Goal: Check status: Check status

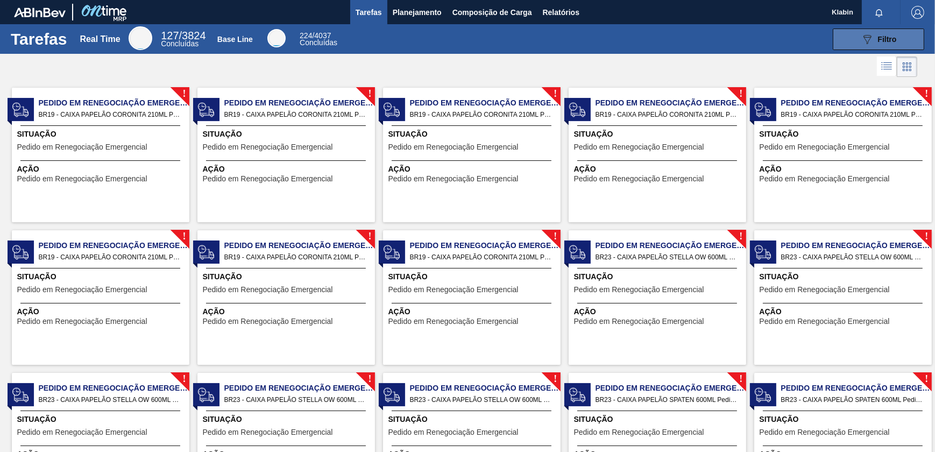
click at [899, 34] on button "089F7B8B-B2A5-4AFE-B5C0-19BA573D28AC Filtro" at bounding box center [878, 40] width 91 height 22
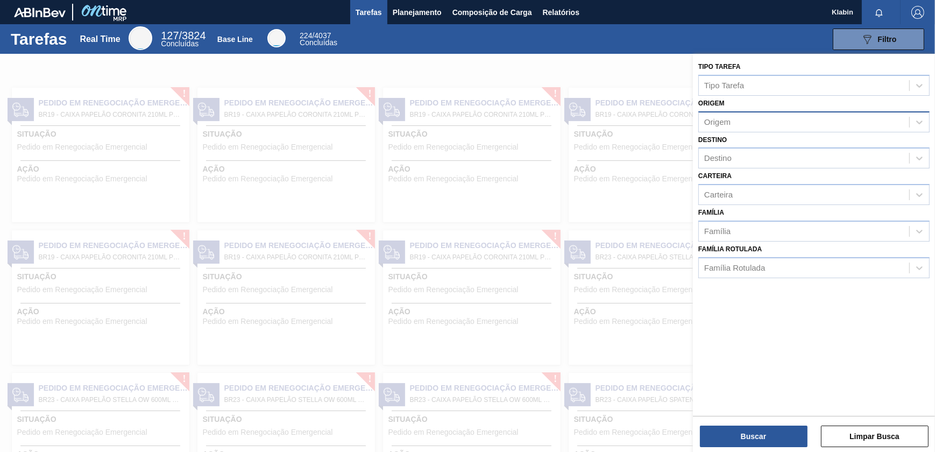
click at [734, 123] on div "Origem" at bounding box center [804, 122] width 210 height 16
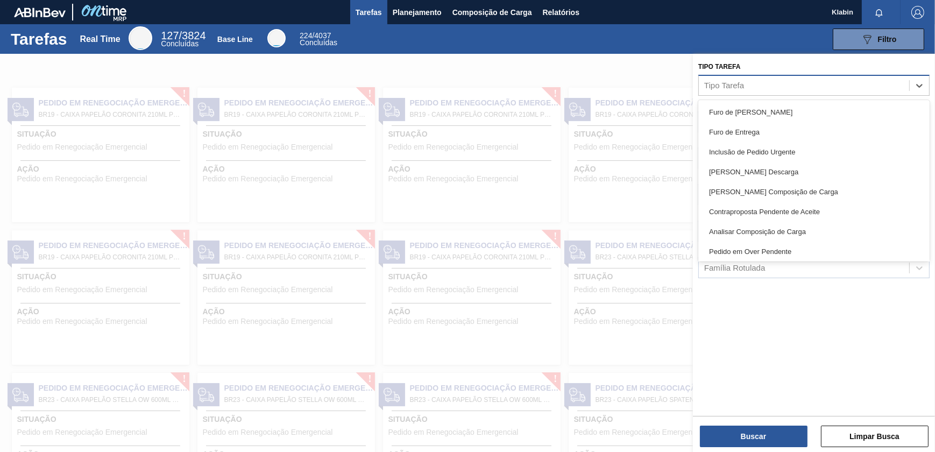
click at [734, 85] on div "Tipo Tarefa" at bounding box center [724, 85] width 40 height 9
click at [399, 2] on button "Planejamento" at bounding box center [417, 12] width 60 height 24
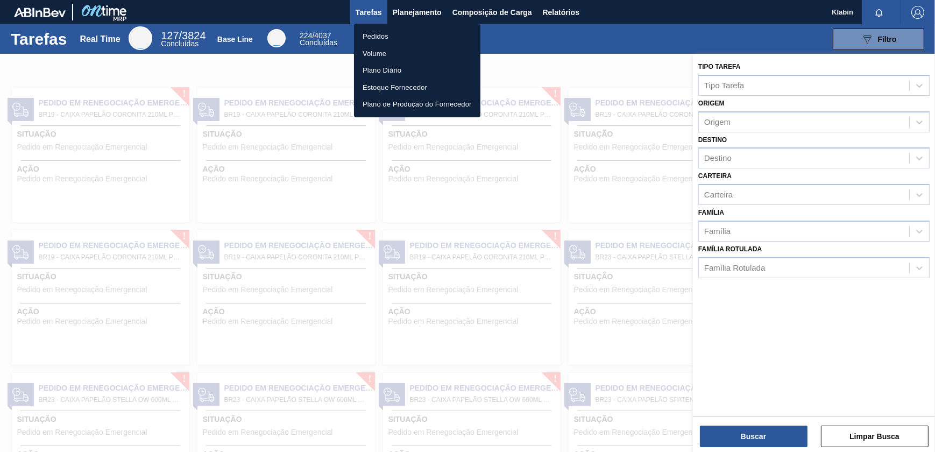
click at [379, 34] on li "Pedidos" at bounding box center [417, 36] width 126 height 17
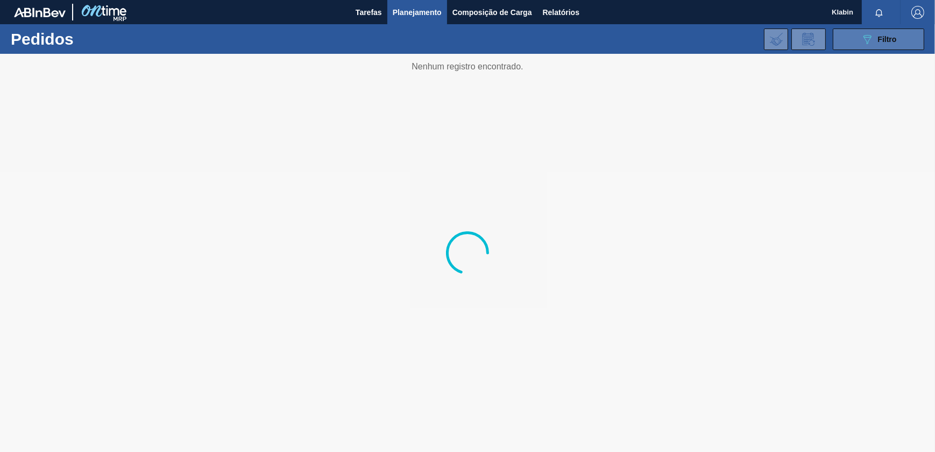
click at [875, 33] on div "089F7B8B-B2A5-4AFE-B5C0-19BA573D28AC Filtro" at bounding box center [879, 39] width 36 height 13
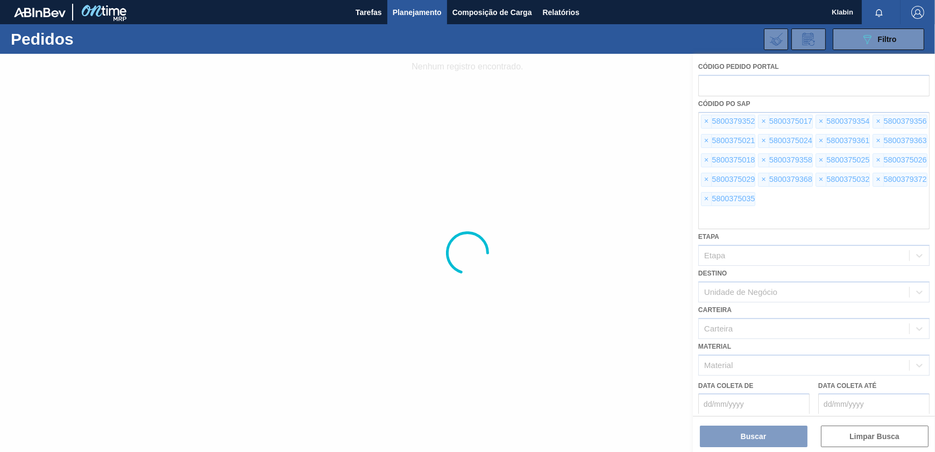
click at [705, 121] on div at bounding box center [467, 253] width 935 height 398
click at [862, 440] on div at bounding box center [467, 253] width 935 height 398
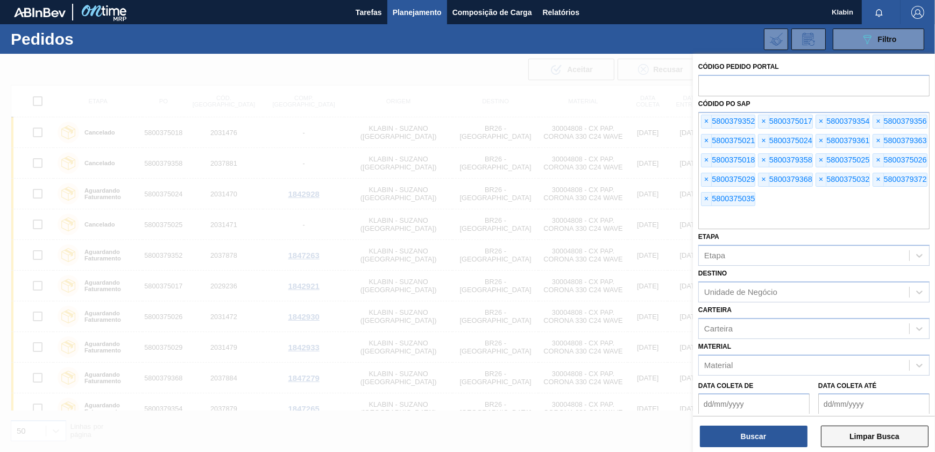
click at [854, 437] on button "Limpar Busca" at bounding box center [875, 437] width 108 height 22
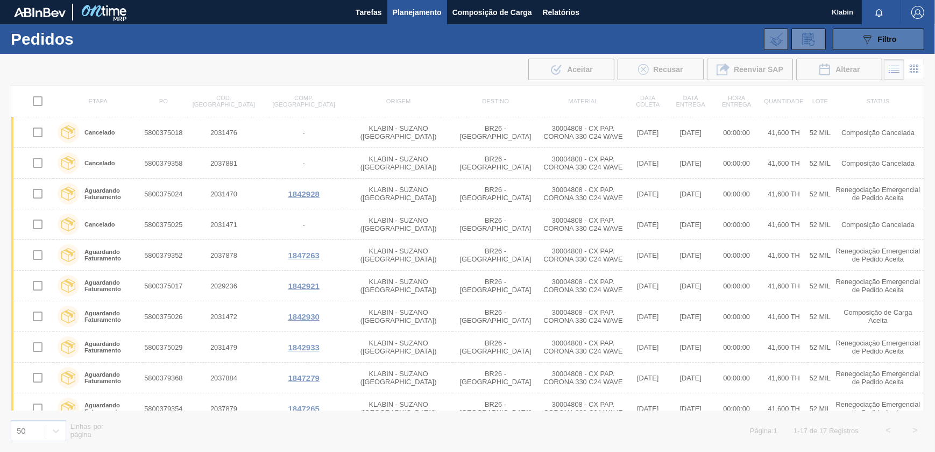
click at [890, 42] on span "Filtro" at bounding box center [887, 39] width 19 height 9
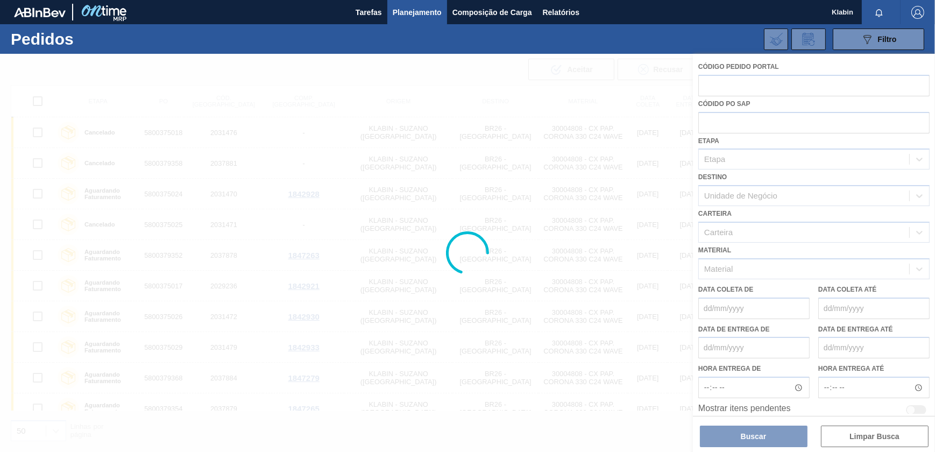
click at [741, 114] on div at bounding box center [467, 253] width 935 height 398
click at [740, 119] on div at bounding box center [467, 253] width 935 height 398
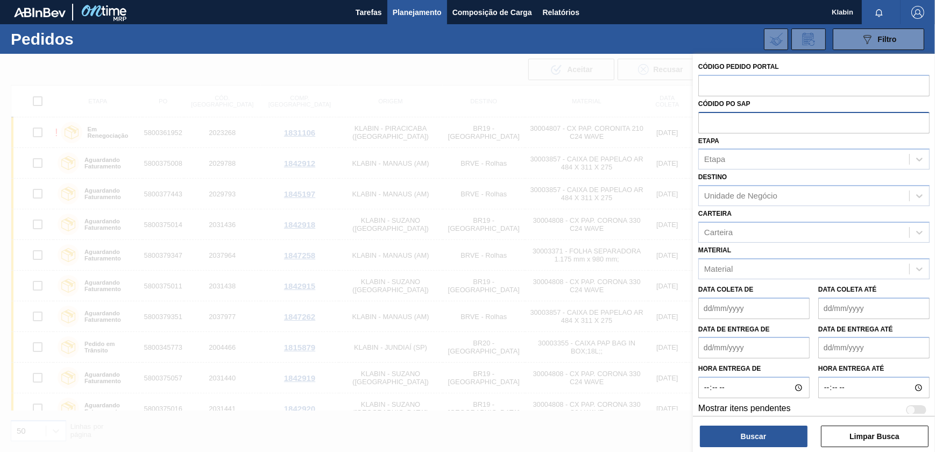
click at [729, 122] on input "text" at bounding box center [813, 122] width 231 height 20
paste input "5800352310"
type input "5800352310"
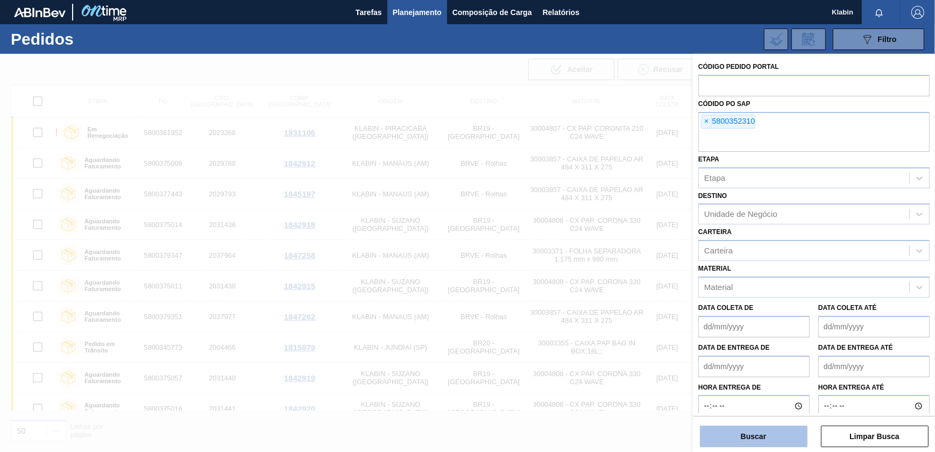
click at [767, 430] on button "Buscar" at bounding box center [754, 437] width 108 height 22
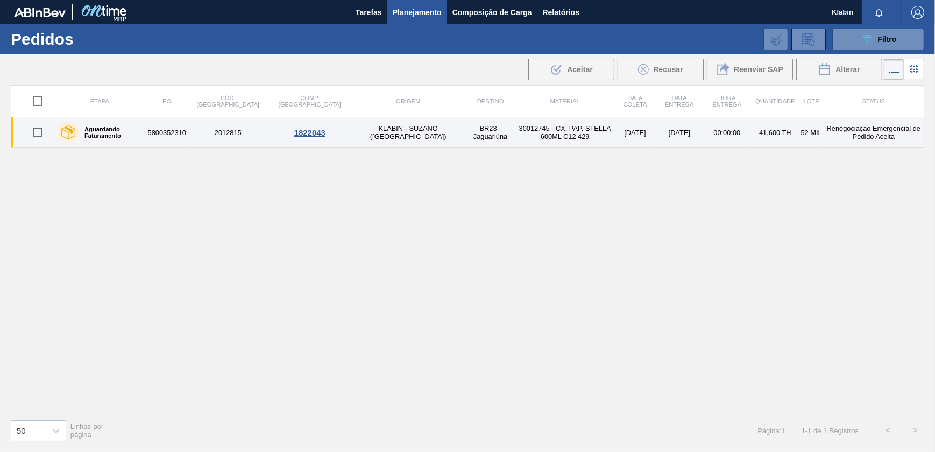
click at [184, 133] on td "5800352310" at bounding box center [166, 132] width 41 height 31
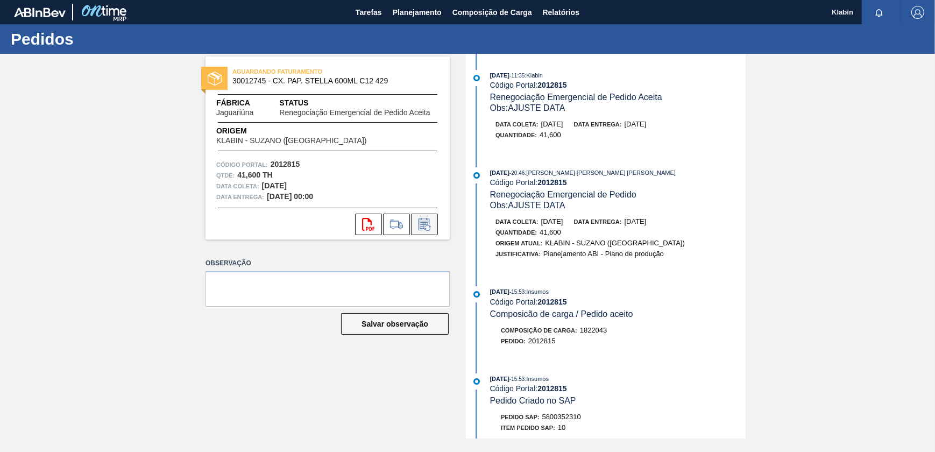
click at [422, 224] on icon at bounding box center [424, 224] width 17 height 13
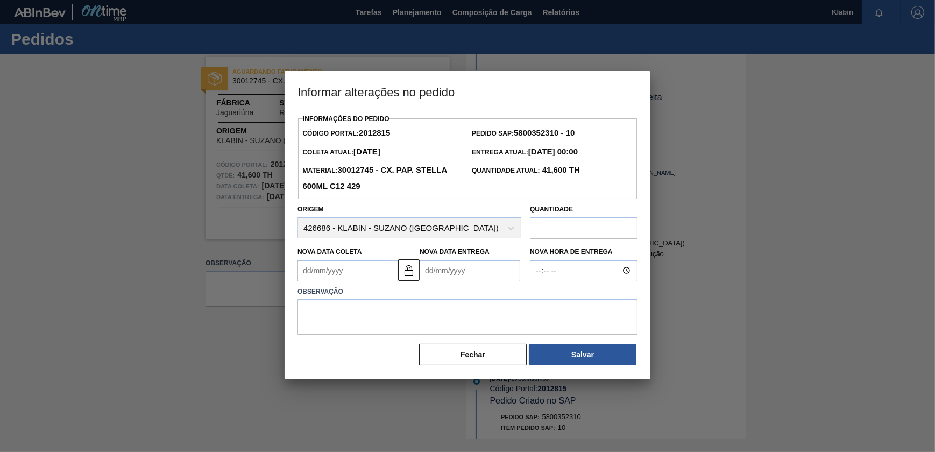
click at [480, 274] on Entrega2012815 "Nova Data Entrega" at bounding box center [470, 271] width 101 height 22
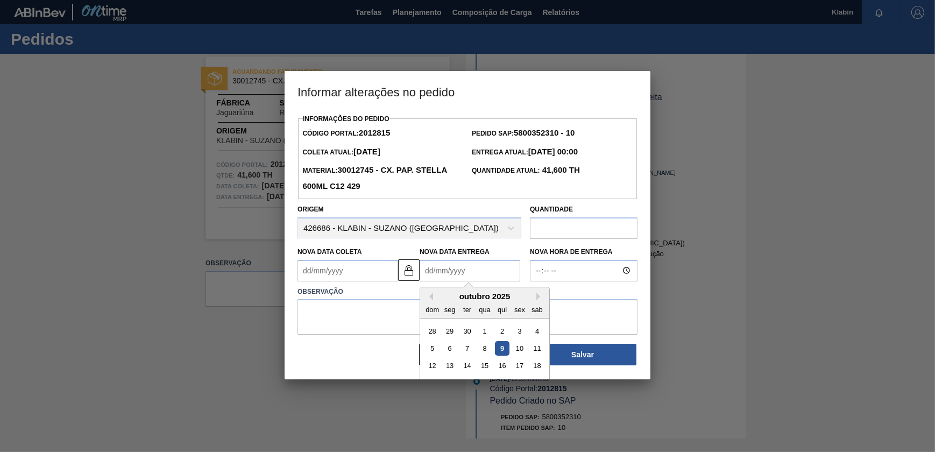
type Entrega2012815 "2"
type Coleta2012815 "[DATE]"
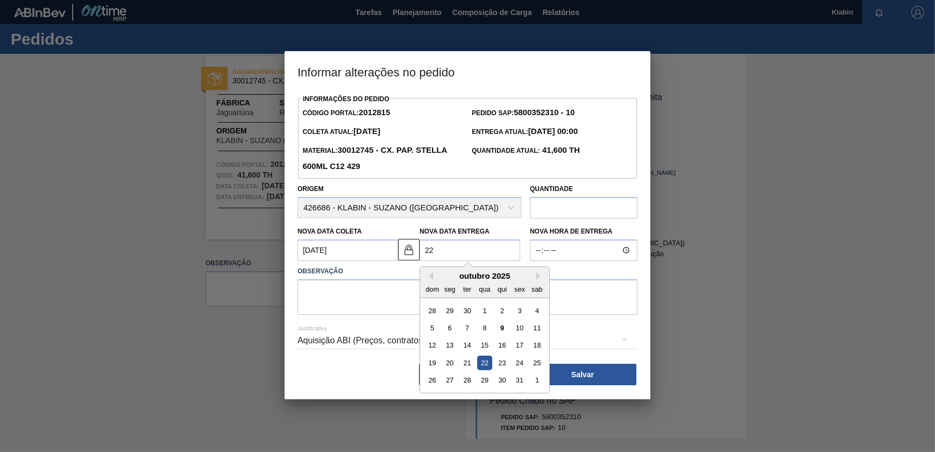
click at [490, 367] on div "22" at bounding box center [484, 363] width 15 height 15
type Entrega2012815 "[DATE]"
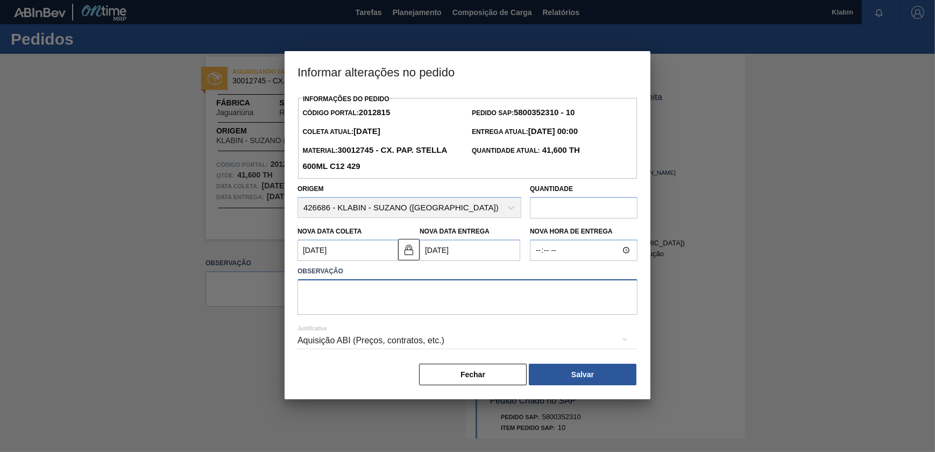
click at [509, 303] on textarea at bounding box center [467, 297] width 340 height 36
click at [306, 294] on textarea "aTRASO DE PRODUÇÃO" at bounding box center [467, 297] width 340 height 36
type textarea "ATRASO DE PRODUÇÃO"
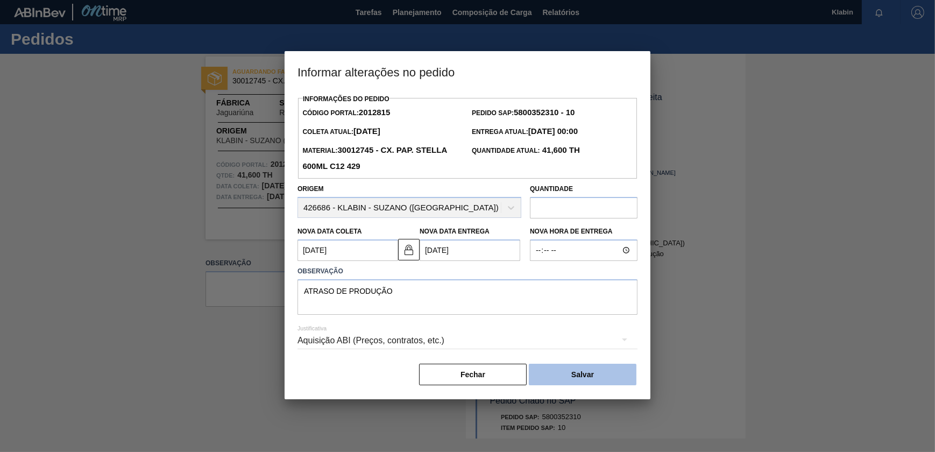
click at [552, 372] on button "Salvar" at bounding box center [583, 375] width 108 height 22
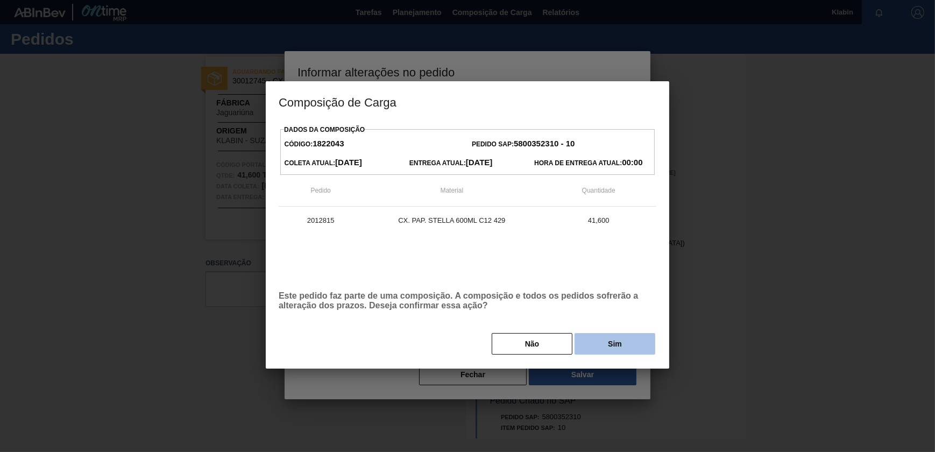
click at [623, 344] on button "Sim" at bounding box center [615, 344] width 81 height 22
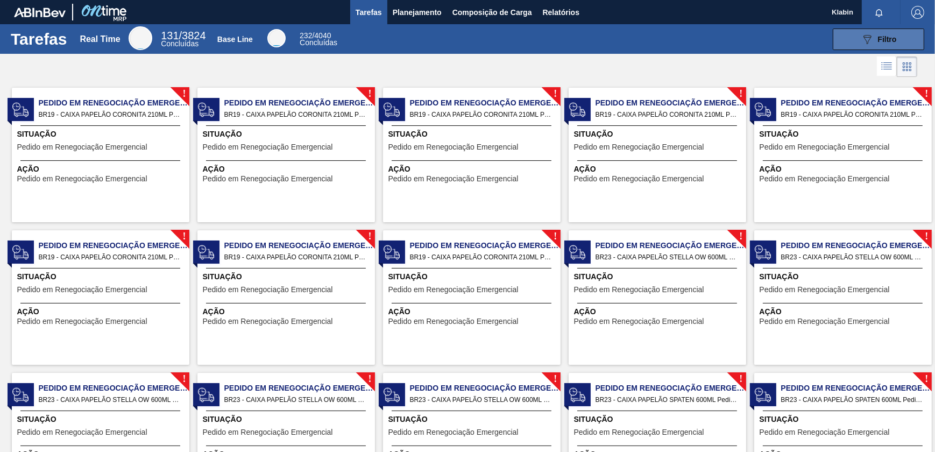
click at [888, 40] on span "Filtro" at bounding box center [887, 39] width 19 height 9
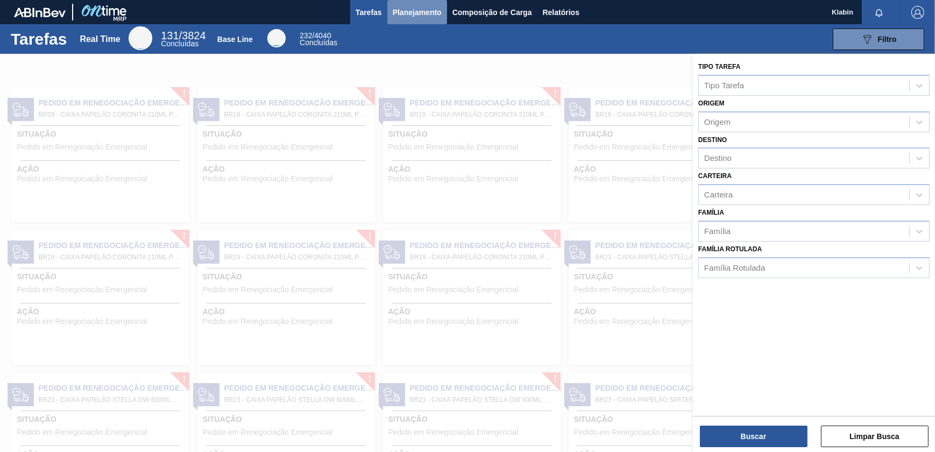
click at [415, 2] on button "Planejamento" at bounding box center [417, 12] width 60 height 24
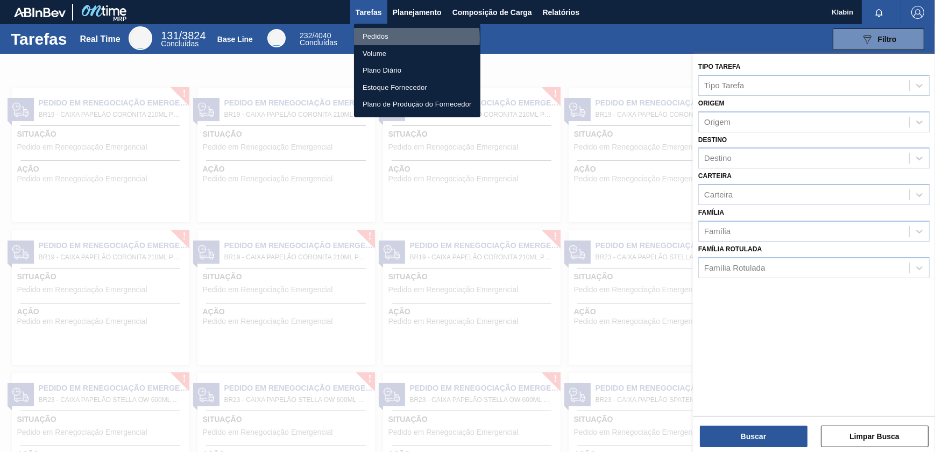
click at [380, 38] on li "Pedidos" at bounding box center [417, 36] width 126 height 17
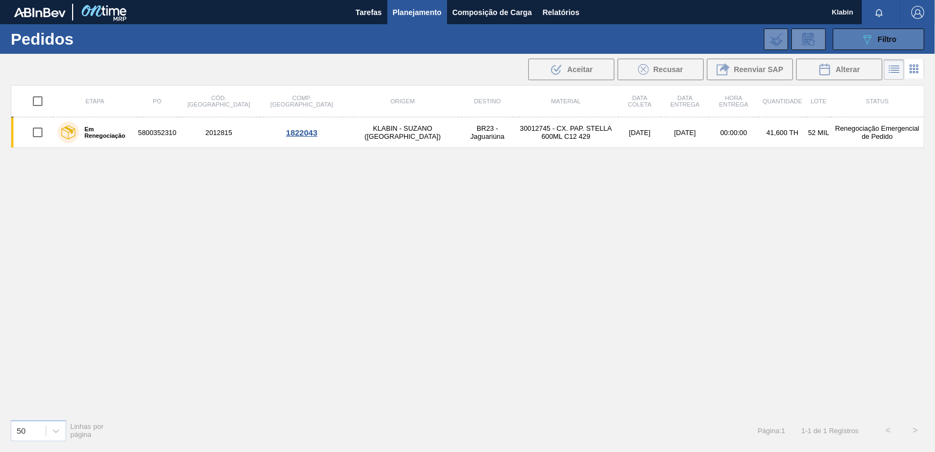
click at [873, 29] on button "089F7B8B-B2A5-4AFE-B5C0-19BA573D28AC Filtro" at bounding box center [878, 40] width 91 height 22
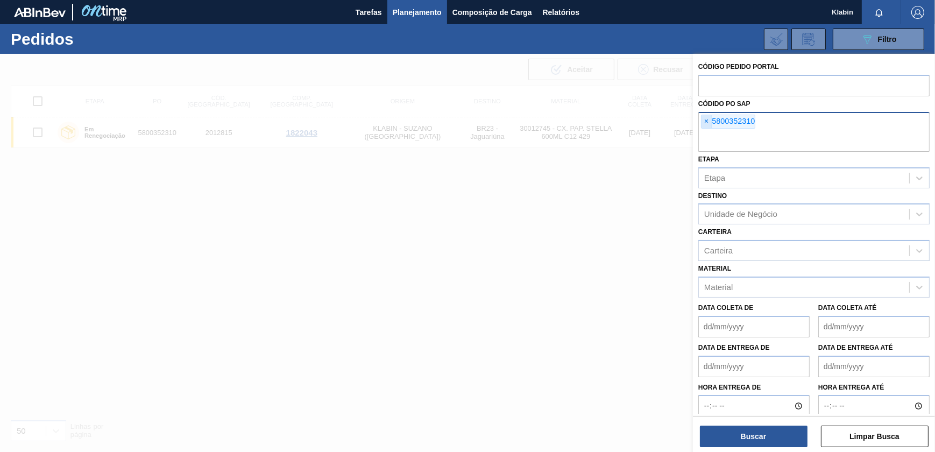
click at [705, 120] on span "×" at bounding box center [706, 121] width 10 height 13
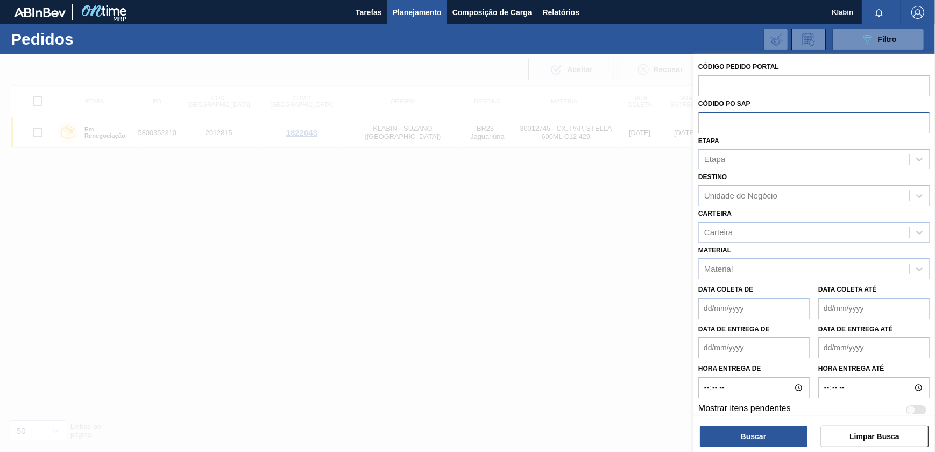
click at [715, 124] on input "text" at bounding box center [813, 122] width 231 height 20
click at [718, 91] on input "text" at bounding box center [813, 85] width 231 height 20
paste input "text"
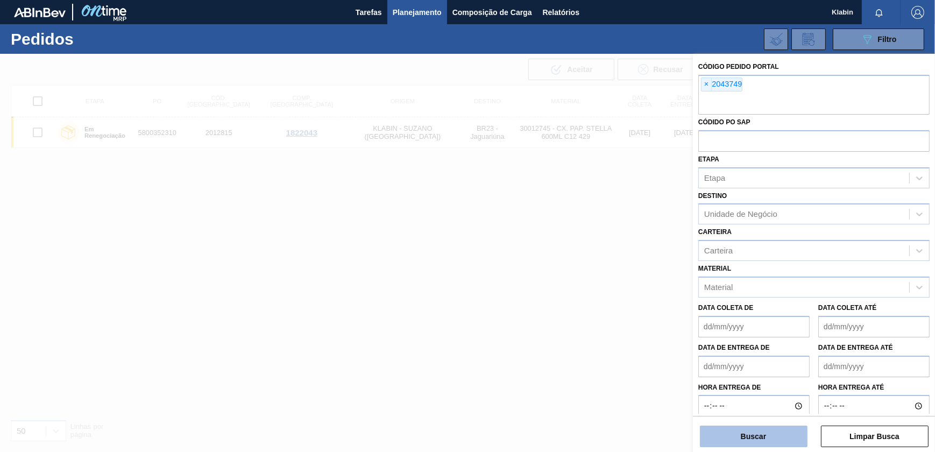
click at [767, 436] on button "Buscar" at bounding box center [754, 437] width 108 height 22
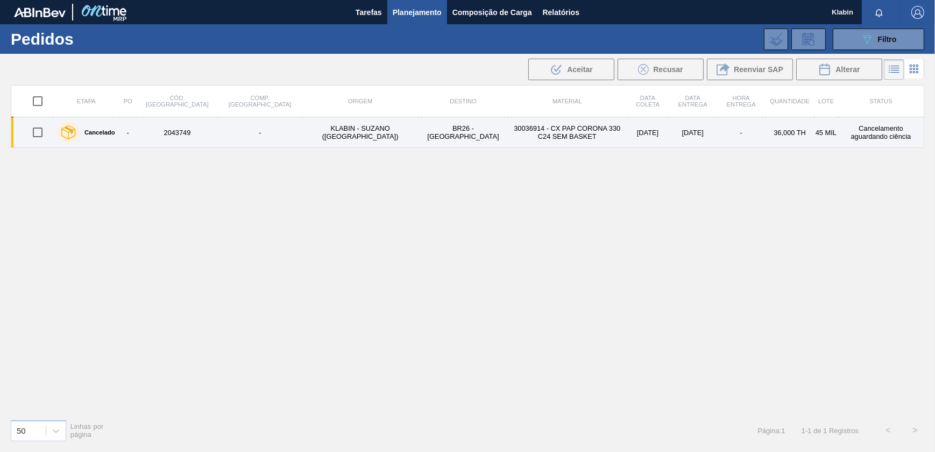
click at [508, 132] on td "30036914 - CX PAP CORONA 330 C24 SEM BASKET" at bounding box center [567, 132] width 119 height 31
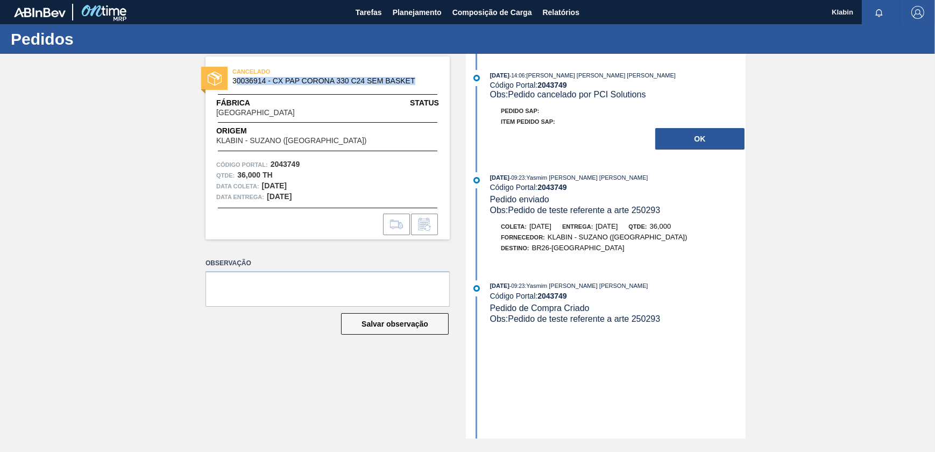
drag, startPoint x: 235, startPoint y: 79, endPoint x: 425, endPoint y: 79, distance: 189.9
click at [425, 79] on span "30036914 - CX PAP CORONA 330 C24 SEM BASKET" at bounding box center [329, 81] width 195 height 8
drag, startPoint x: 233, startPoint y: 82, endPoint x: 422, endPoint y: 81, distance: 189.4
click at [422, 81] on span "30036914 - CX PAP CORONA 330 C24 SEM BASKET" at bounding box center [329, 81] width 195 height 8
copy span "30036914 - CX PAP CORONA 330 C24 SEM BASKET"
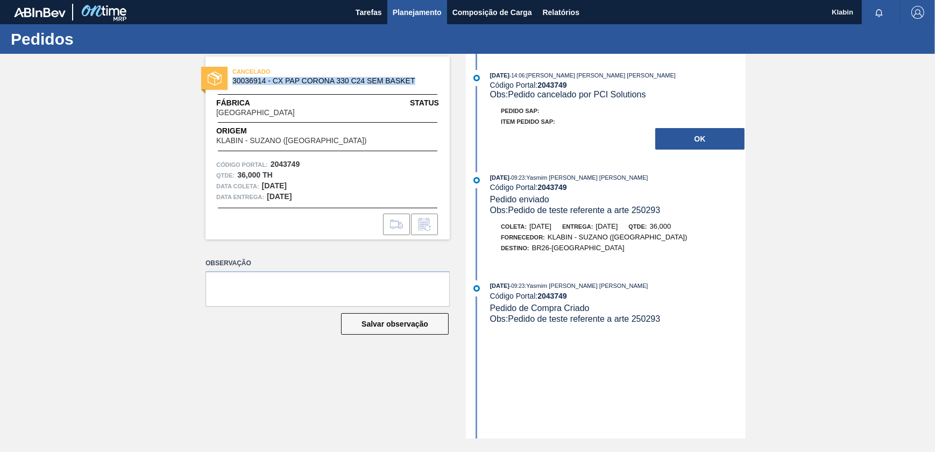
click at [426, 4] on button "Planejamento" at bounding box center [417, 12] width 60 height 24
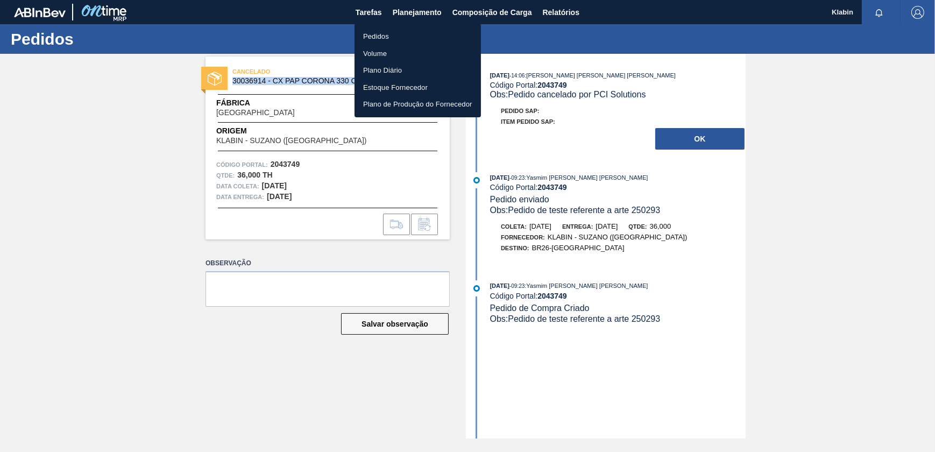
click at [388, 36] on li "Pedidos" at bounding box center [418, 36] width 126 height 17
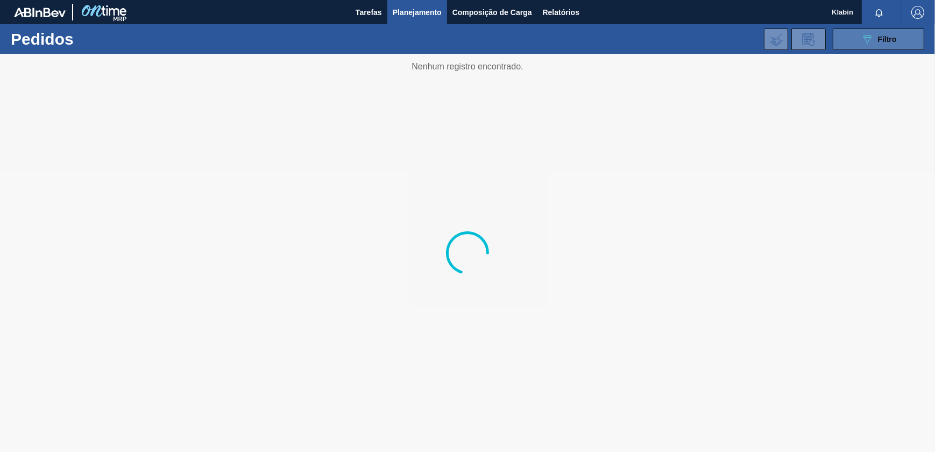
click at [895, 37] on span "Filtro" at bounding box center [887, 39] width 19 height 9
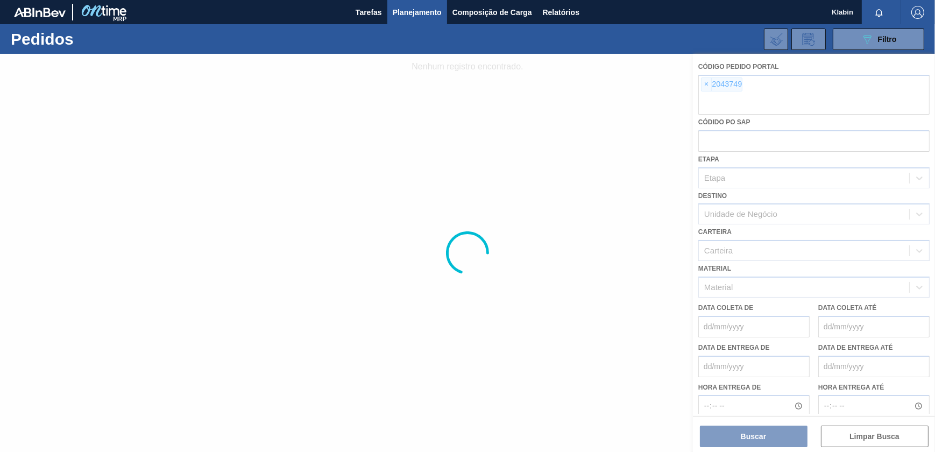
click at [708, 86] on div at bounding box center [467, 253] width 935 height 398
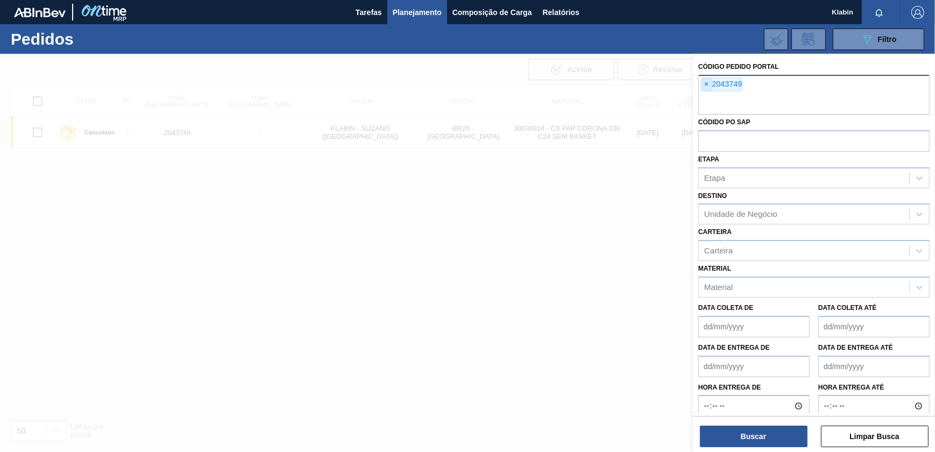
click at [707, 84] on span "×" at bounding box center [706, 84] width 10 height 13
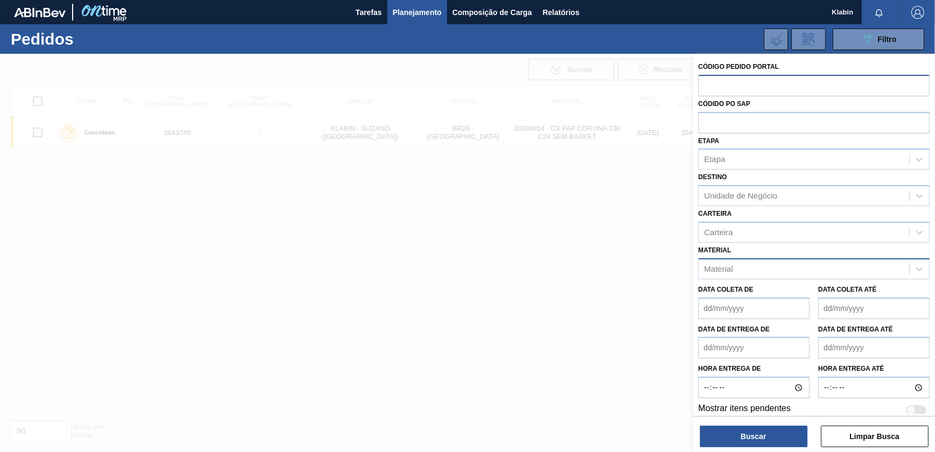
click at [757, 263] on div "Material" at bounding box center [804, 269] width 210 height 16
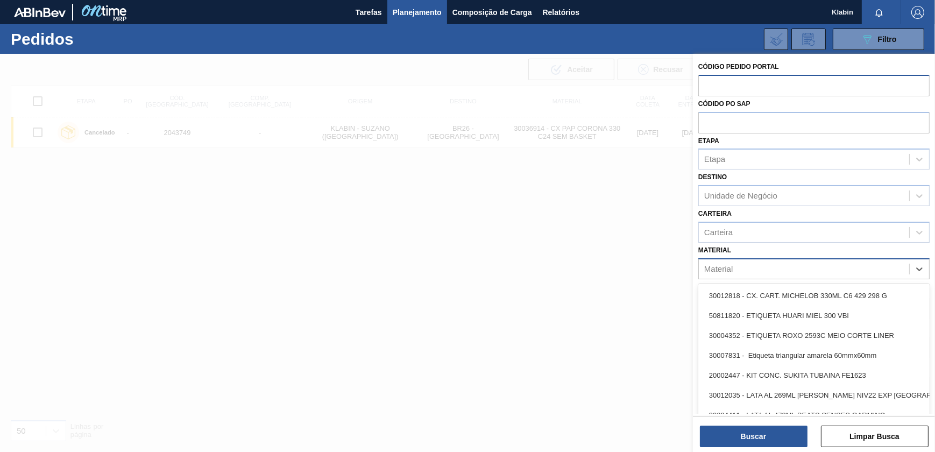
paste input "30036914 - CX PAP CORONA 330 C24 SEM BASKET"
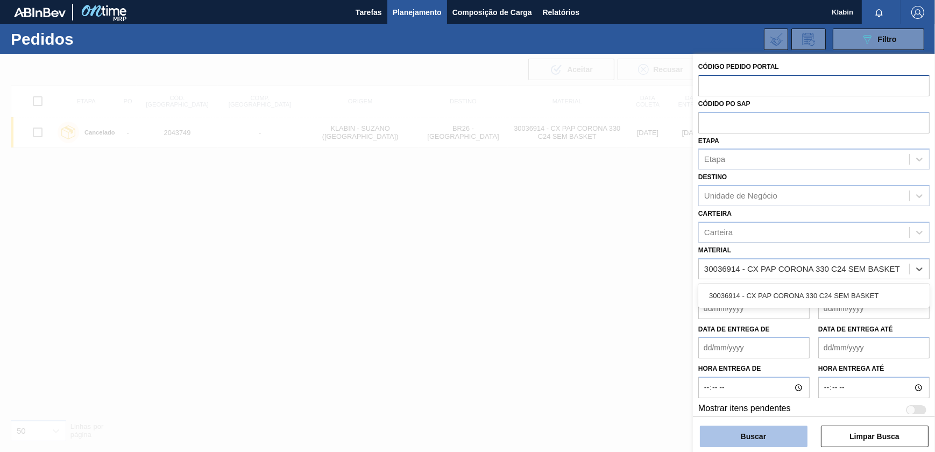
type input "30036914 - CX PAP CORONA 330 C24 SEM BASKET"
click at [771, 433] on button "Buscar" at bounding box center [754, 437] width 108 height 22
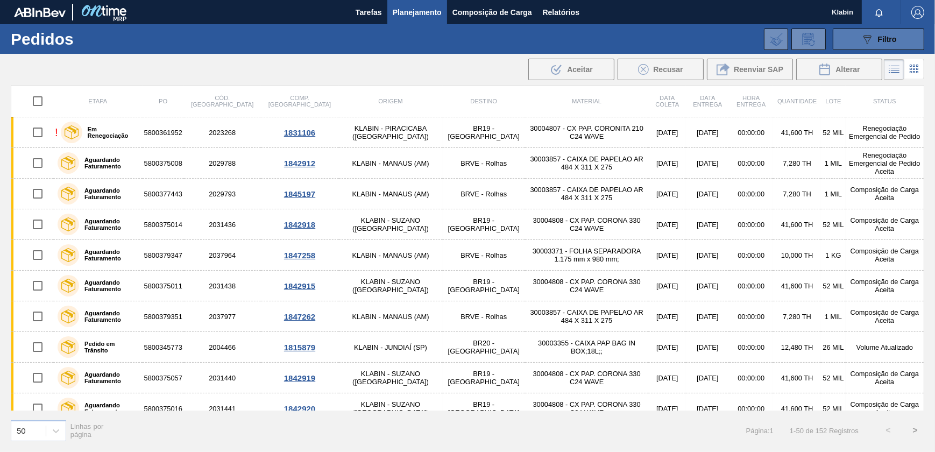
click at [868, 33] on icon "089F7B8B-B2A5-4AFE-B5C0-19BA573D28AC" at bounding box center [867, 39] width 13 height 13
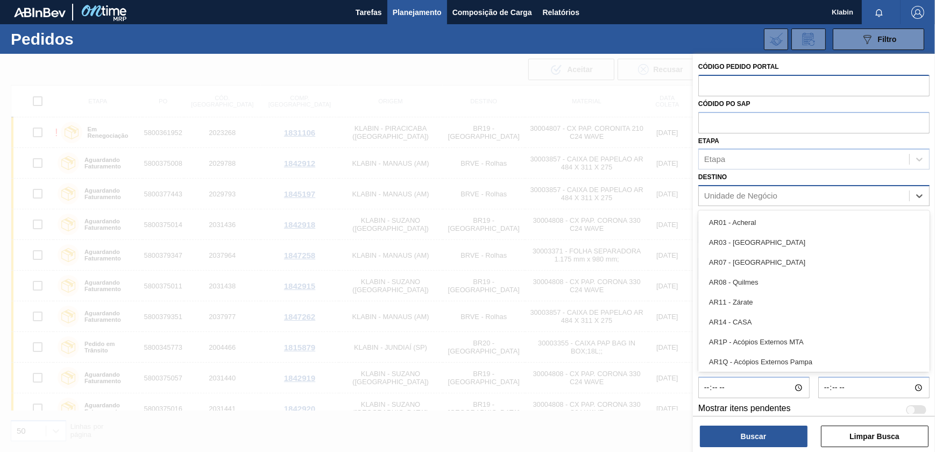
click at [741, 195] on div "Unidade de Negócio" at bounding box center [740, 196] width 73 height 9
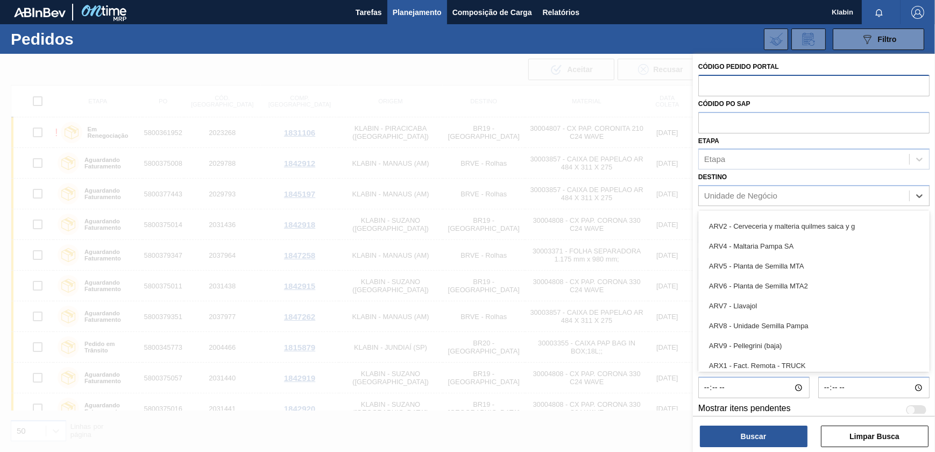
scroll to position [293, 0]
click at [777, 194] on div "Unidade de Negócio" at bounding box center [804, 196] width 210 height 16
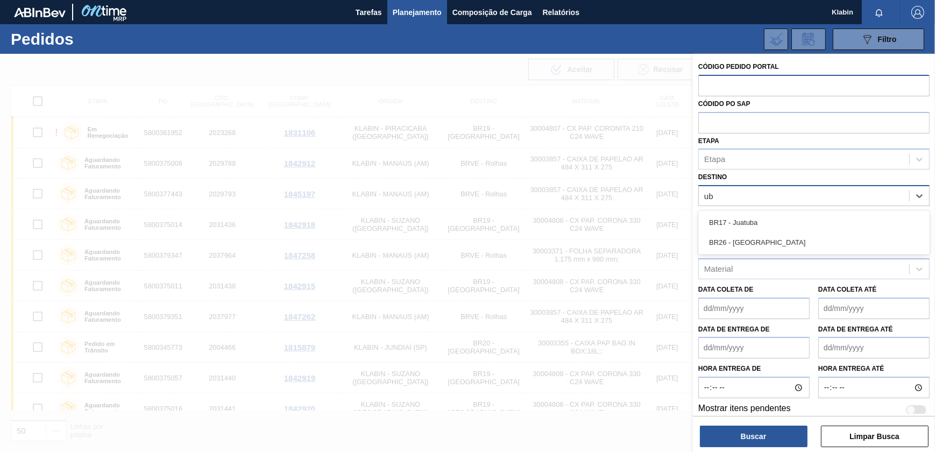
type input "ube"
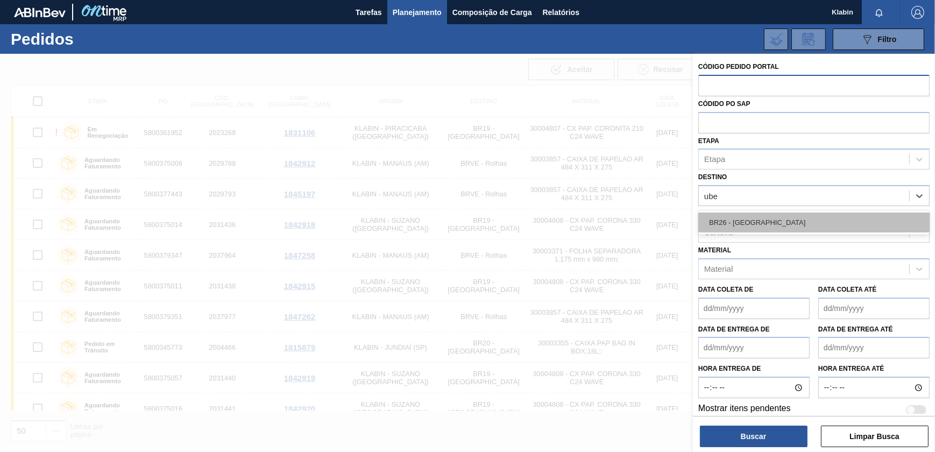
click at [775, 231] on div "BR26 - [GEOGRAPHIC_DATA]" at bounding box center [813, 222] width 231 height 20
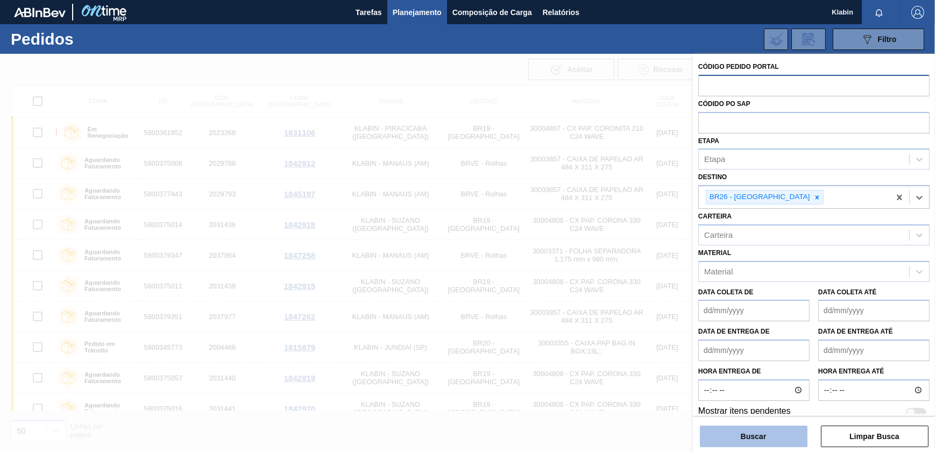
click at [746, 431] on button "Buscar" at bounding box center [754, 437] width 108 height 22
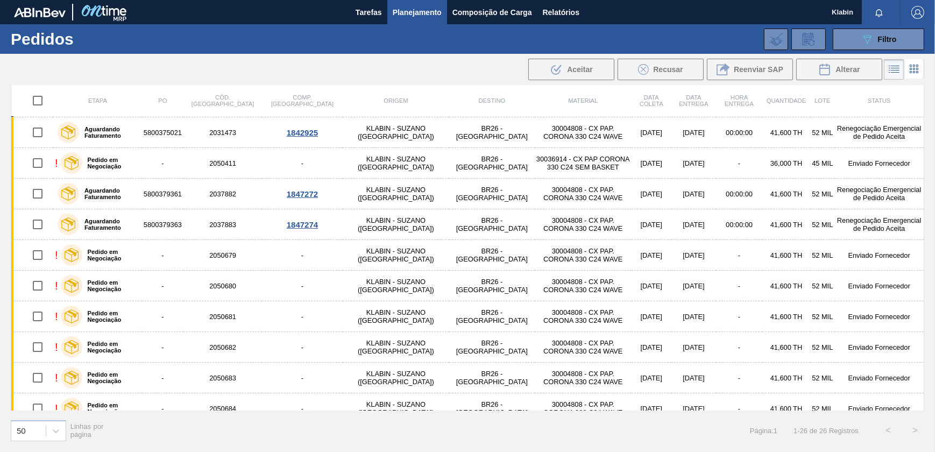
scroll to position [502, 0]
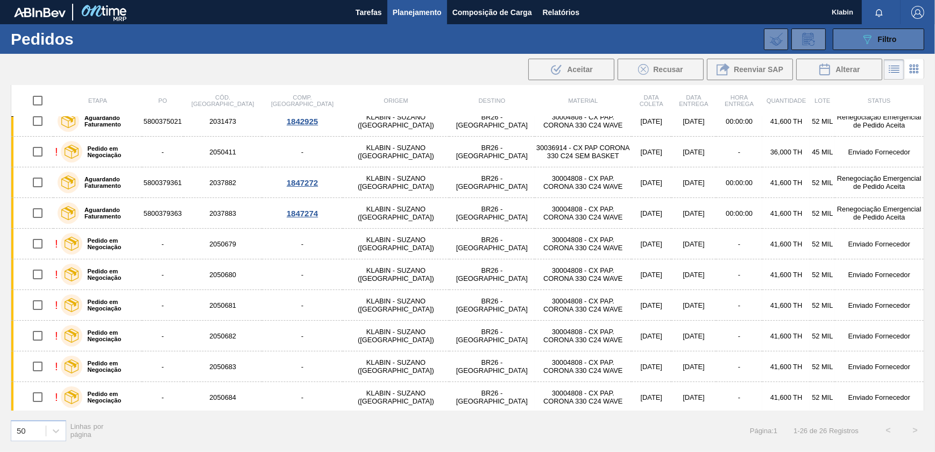
click at [864, 40] on icon "089F7B8B-B2A5-4AFE-B5C0-19BA573D28AC" at bounding box center [867, 39] width 13 height 13
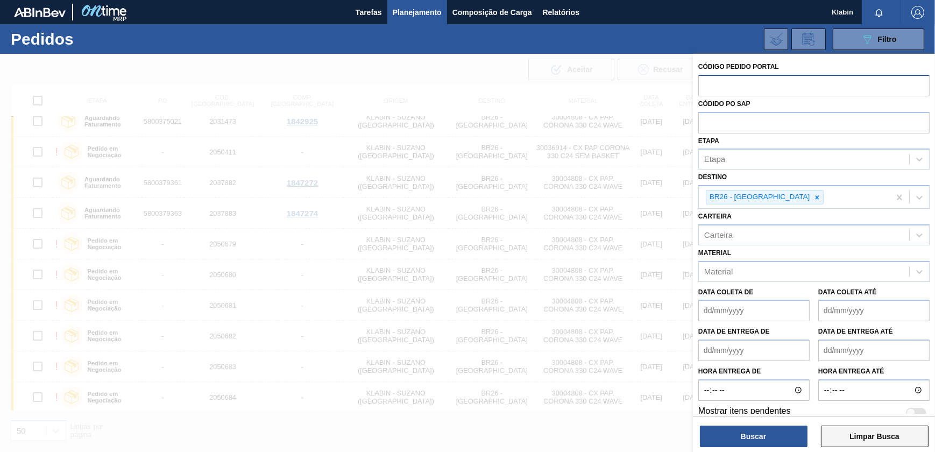
click at [861, 436] on button "Limpar Busca" at bounding box center [875, 437] width 108 height 22
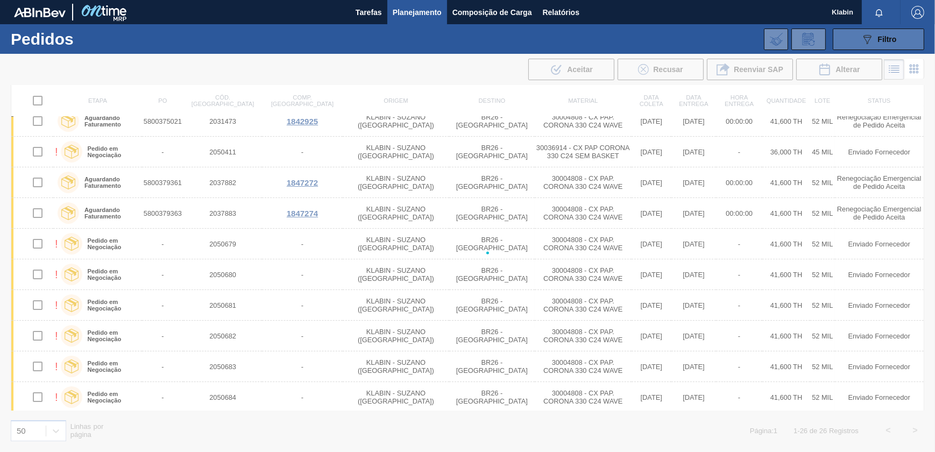
click at [873, 39] on icon "089F7B8B-B2A5-4AFE-B5C0-19BA573D28AC" at bounding box center [867, 39] width 13 height 13
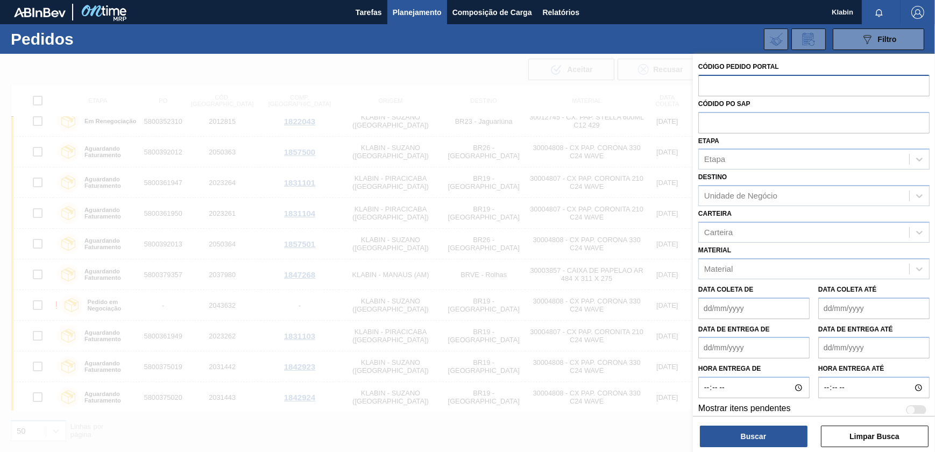
click at [740, 121] on input "text" at bounding box center [813, 122] width 231 height 20
click at [735, 81] on input "text" at bounding box center [813, 85] width 231 height 20
paste input "text"
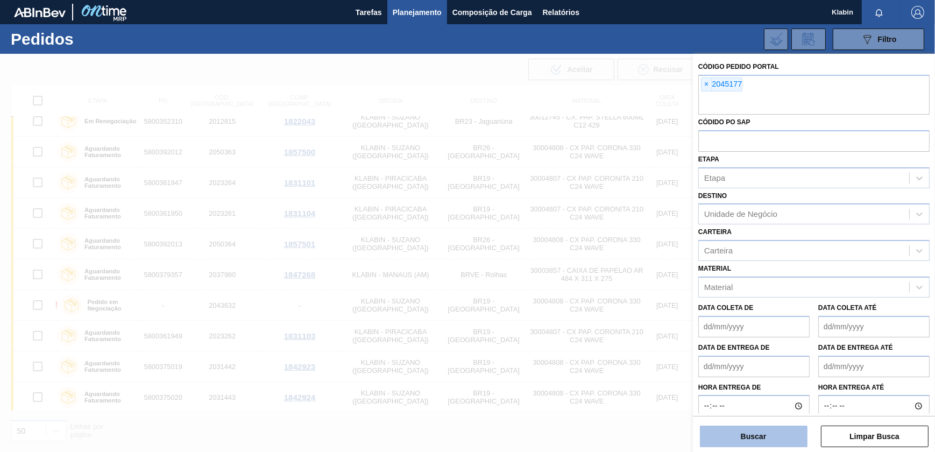
click at [762, 446] on button "Buscar" at bounding box center [754, 437] width 108 height 22
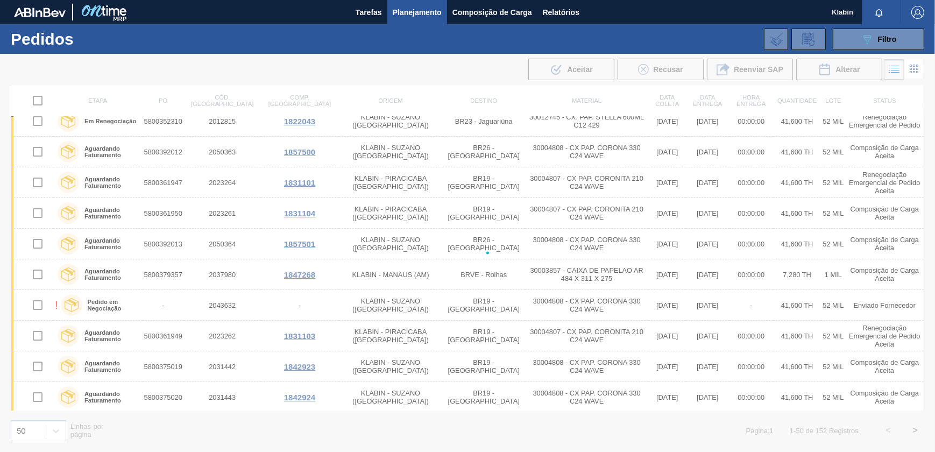
scroll to position [0, 0]
